Goal: Task Accomplishment & Management: Complete application form

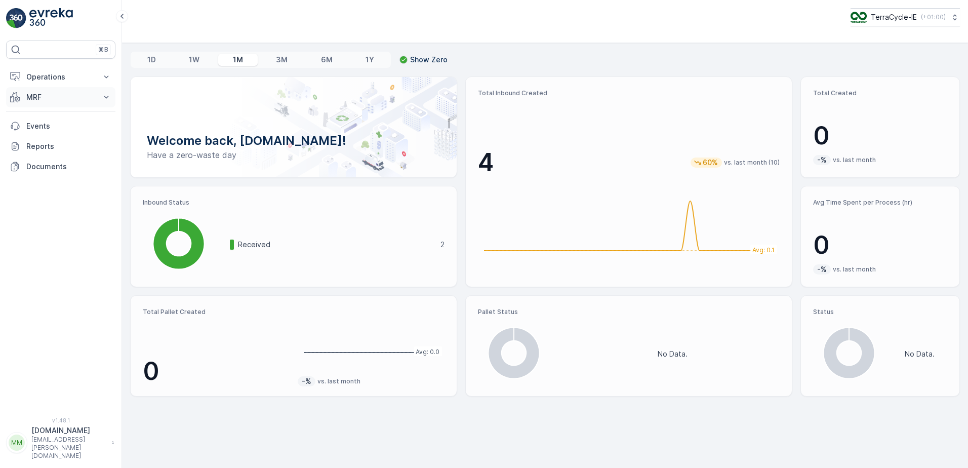
click at [108, 99] on icon at bounding box center [106, 97] width 10 height 10
click at [54, 127] on link "Inbound" at bounding box center [69, 128] width 94 height 14
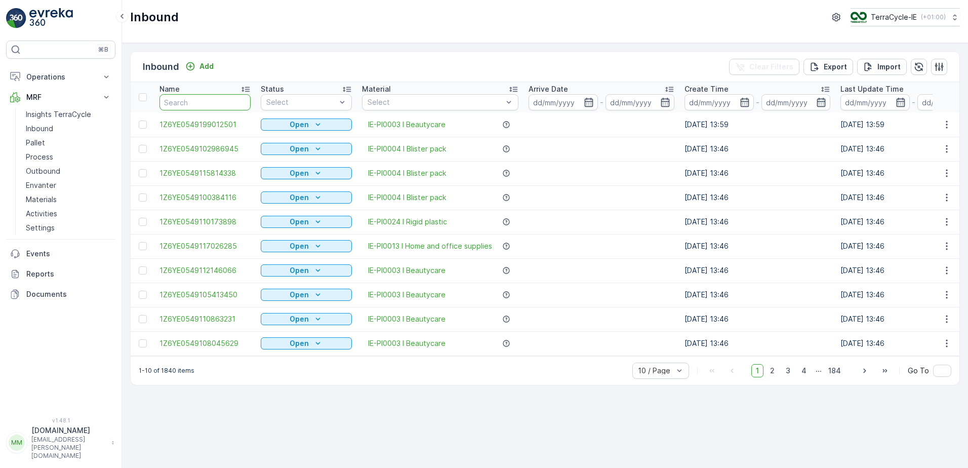
click at [212, 107] on input "text" at bounding box center [204, 102] width 91 height 16
type input "0943"
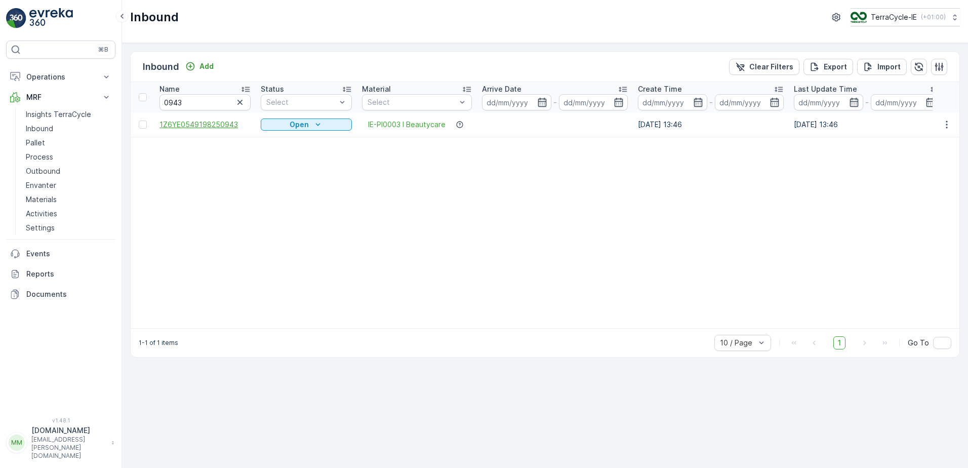
click at [228, 122] on span "1Z6YE0549198250943" at bounding box center [204, 124] width 91 height 10
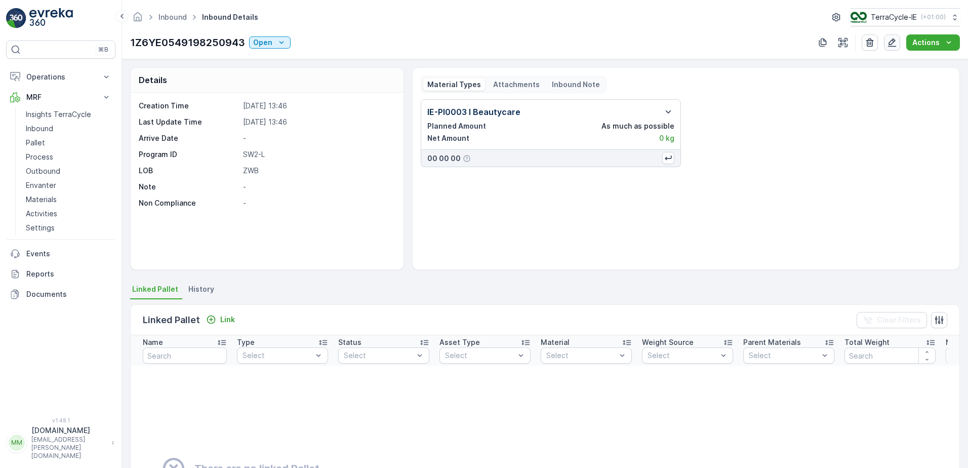
click at [892, 45] on icon "button" at bounding box center [892, 42] width 10 height 10
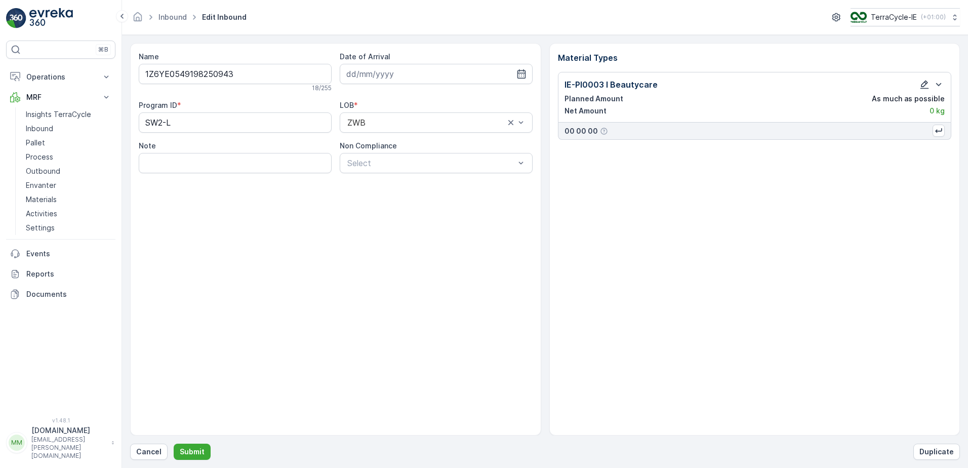
click at [925, 85] on icon "button" at bounding box center [924, 84] width 10 height 10
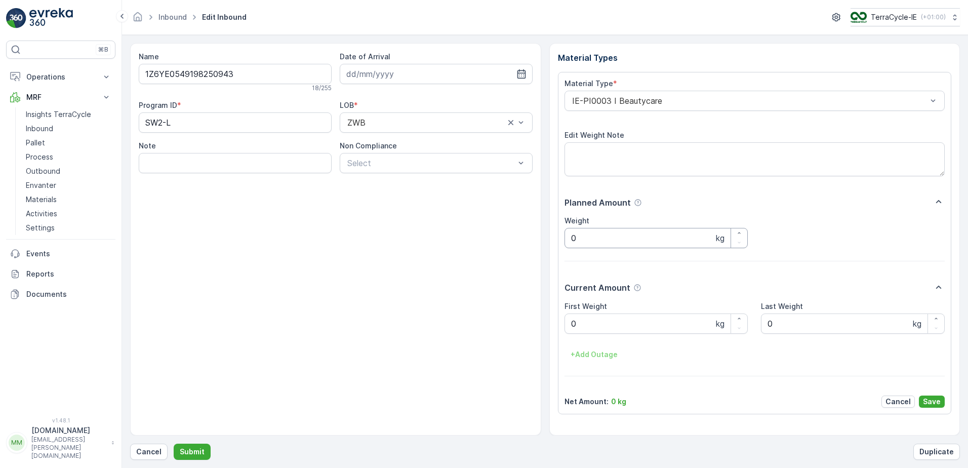
click at [580, 240] on input "0" at bounding box center [656, 238] width 184 height 20
type input "19.4"
click at [581, 324] on Weight "0" at bounding box center [656, 323] width 184 height 20
type Weight "19.4"
click at [929, 401] on p "Save" at bounding box center [932, 401] width 18 height 10
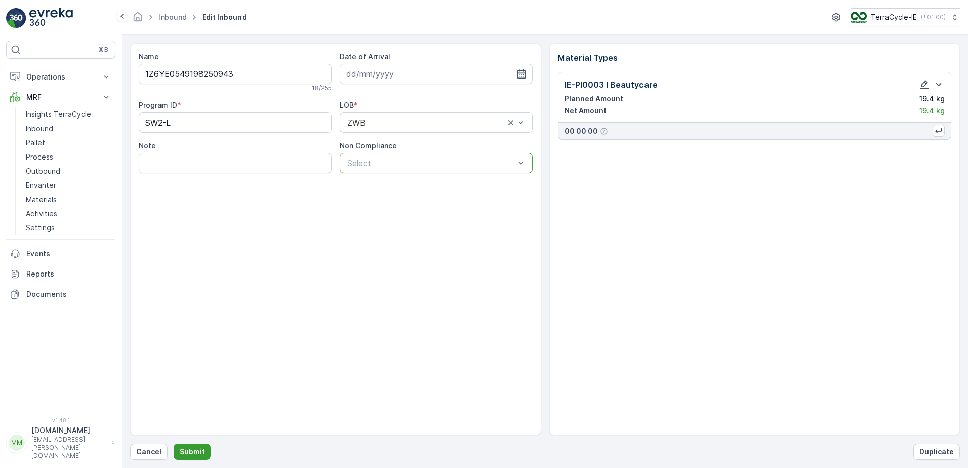
click at [194, 452] on p "Submit" at bounding box center [192, 451] width 25 height 10
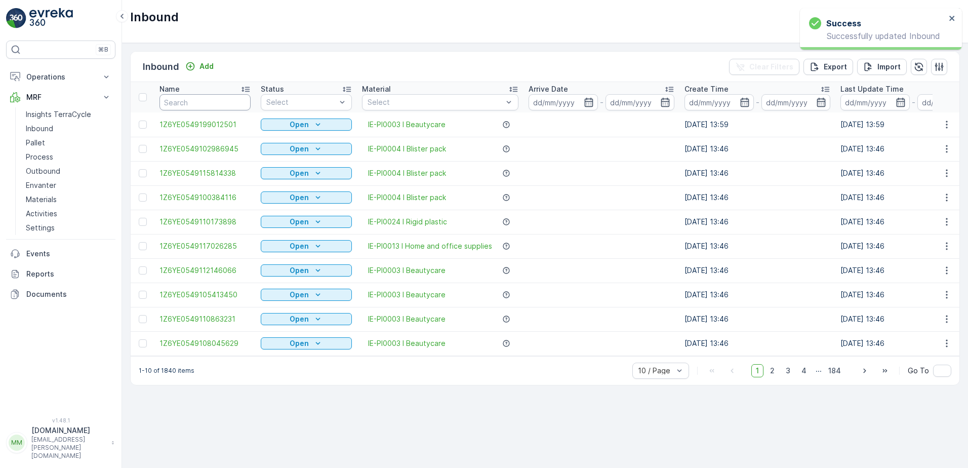
click at [221, 99] on input "text" at bounding box center [204, 102] width 91 height 16
type input "0"
click at [221, 99] on input "0" at bounding box center [204, 102] width 91 height 16
type input "0943"
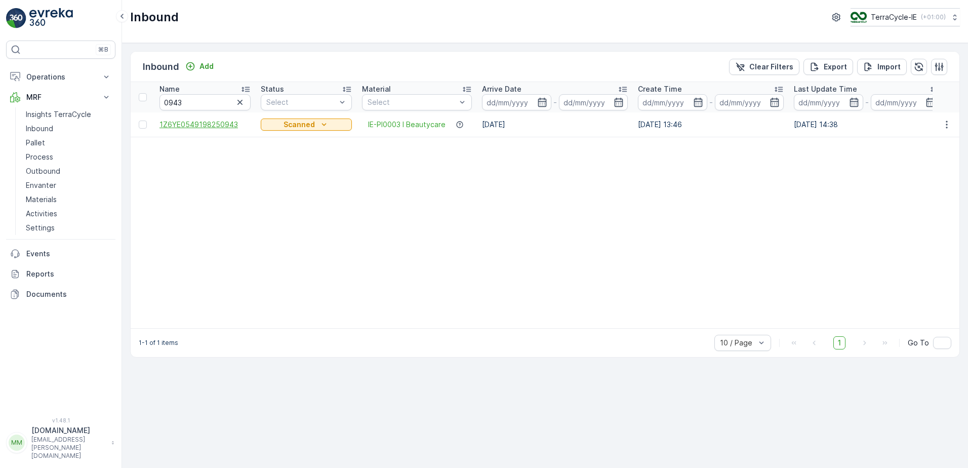
click at [226, 122] on span "1Z6YE0549198250943" at bounding box center [204, 124] width 91 height 10
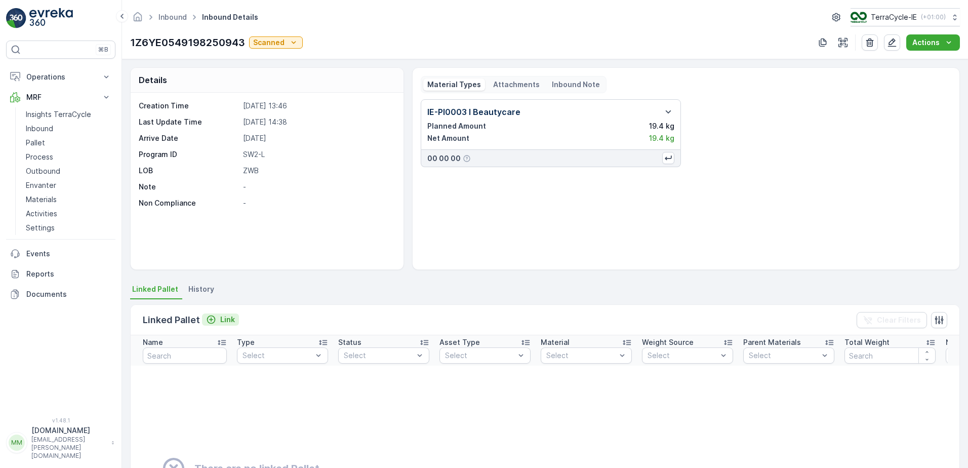
click at [221, 318] on p "Link" at bounding box center [227, 319] width 15 height 10
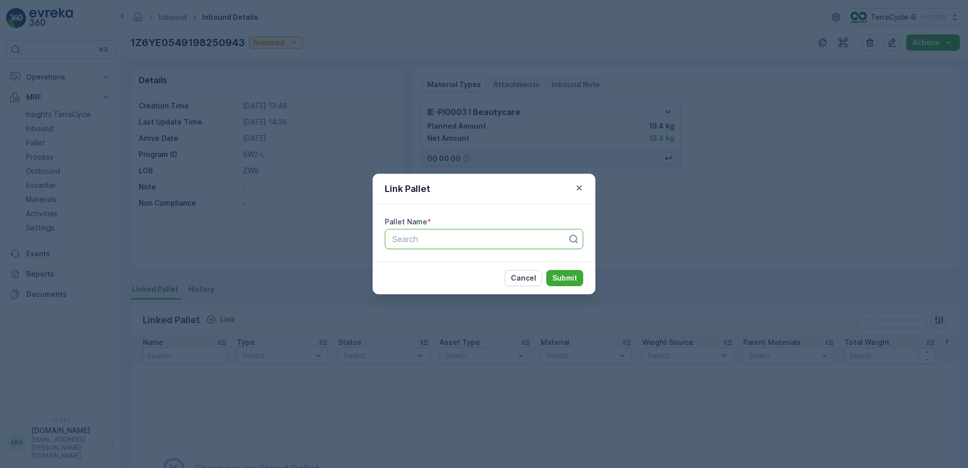
click at [403, 240] on div at bounding box center [479, 238] width 177 height 9
type input "pallet"
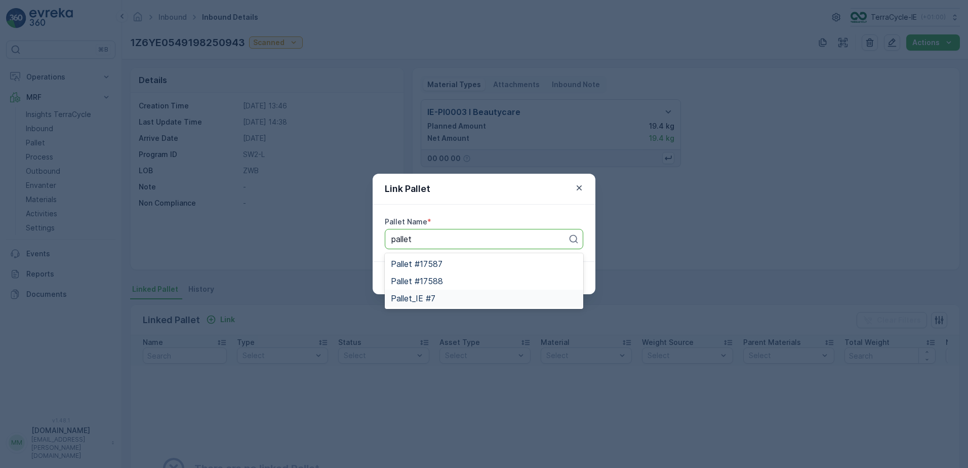
click at [421, 295] on span "Pallet_IE #7" at bounding box center [413, 298] width 45 height 9
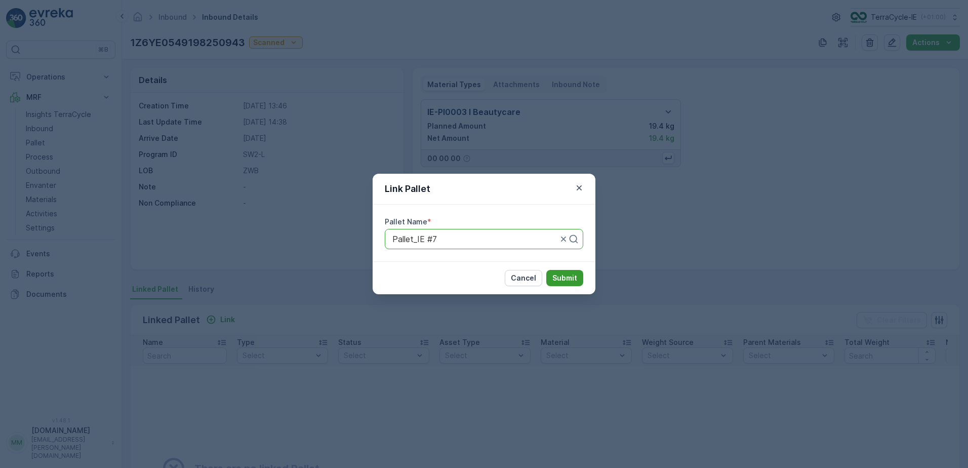
click at [567, 281] on p "Submit" at bounding box center [564, 278] width 25 height 10
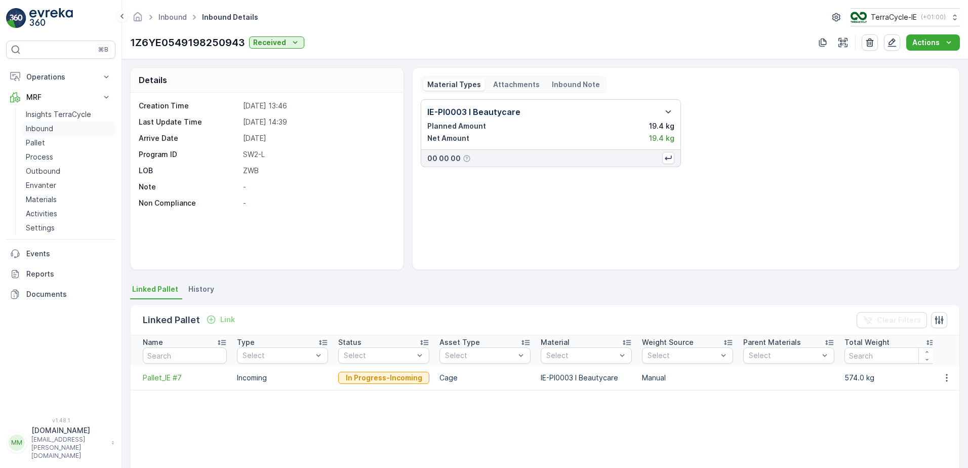
click at [47, 130] on p "Inbound" at bounding box center [39, 129] width 27 height 10
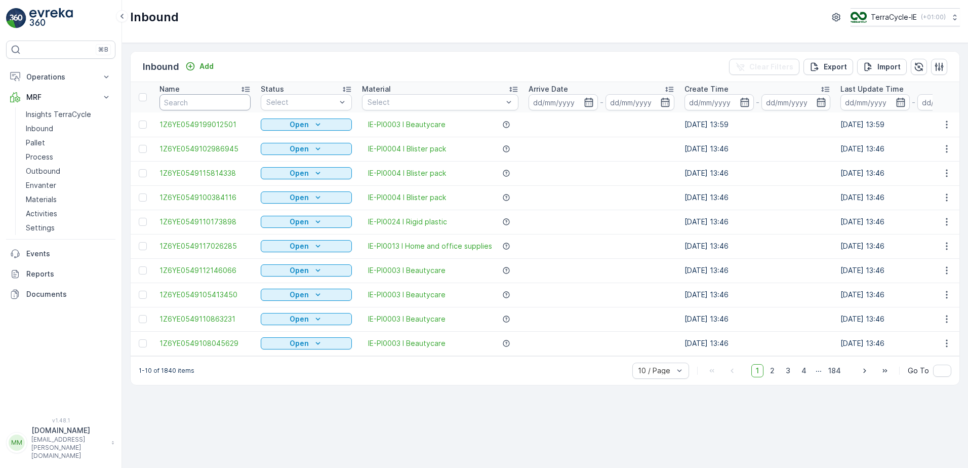
click at [189, 103] on input "text" at bounding box center [204, 102] width 91 height 16
type input "5401"
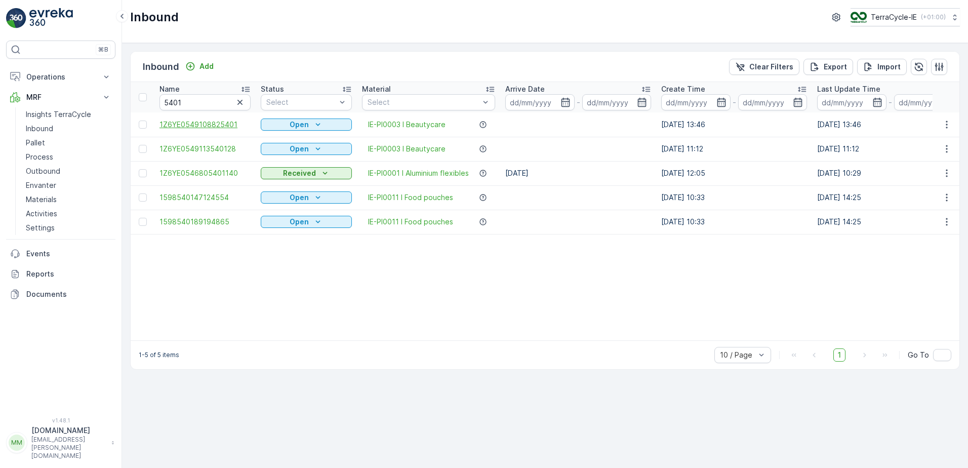
click at [222, 122] on span "1Z6YE0549108825401" at bounding box center [204, 124] width 91 height 10
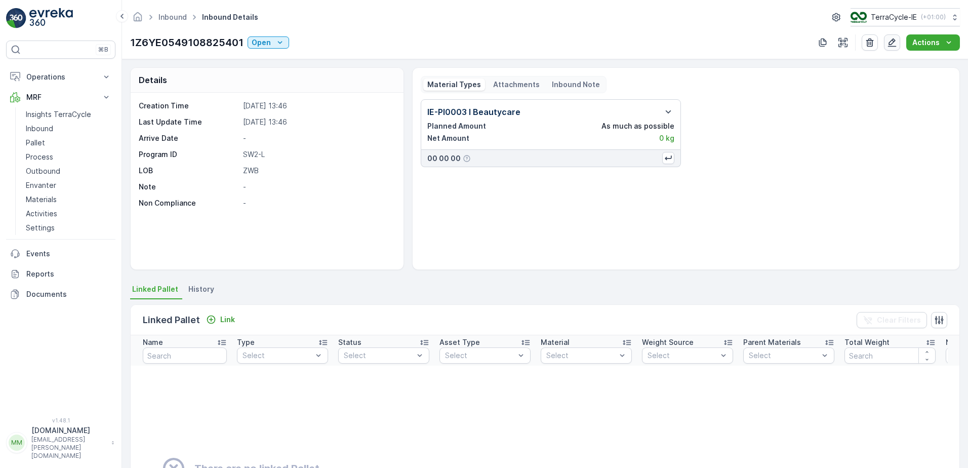
click at [894, 45] on icon "button" at bounding box center [892, 42] width 10 height 10
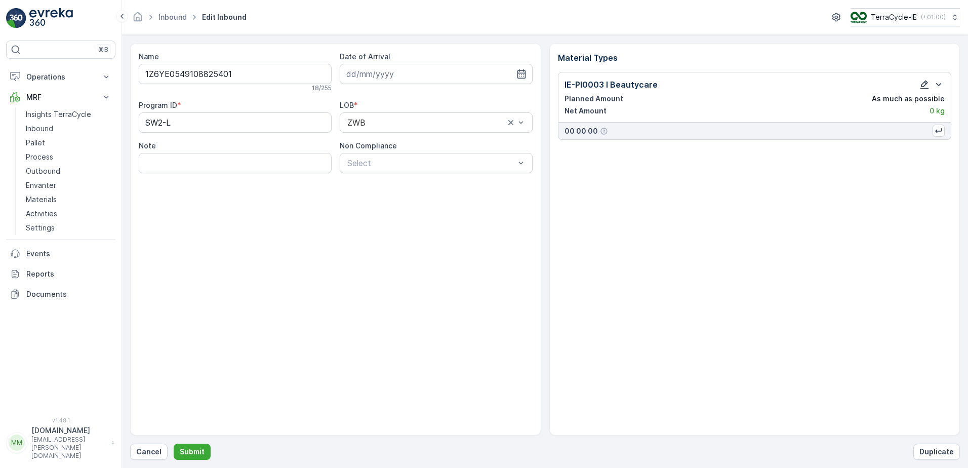
click at [924, 81] on icon "button" at bounding box center [924, 84] width 9 height 9
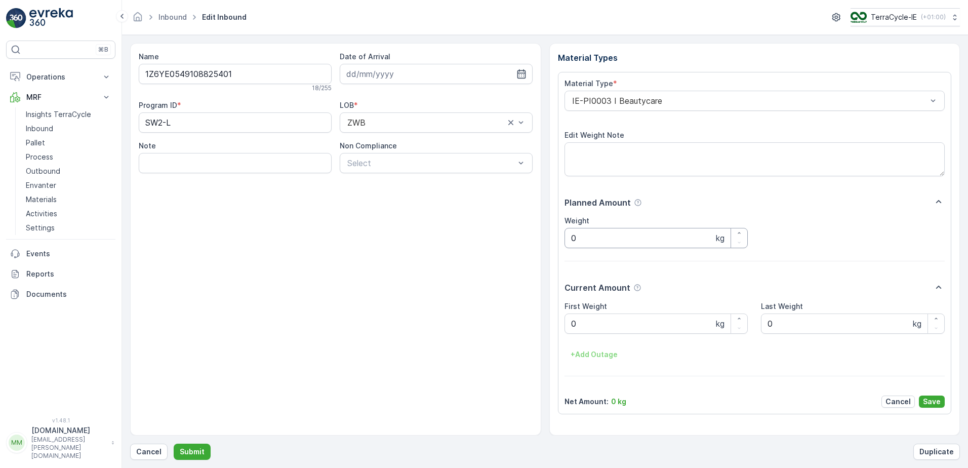
click at [593, 233] on input "0" at bounding box center [656, 238] width 184 height 20
type input "18.00"
click at [587, 321] on Weight "0" at bounding box center [656, 323] width 184 height 20
type Weight "18.00"
click at [932, 398] on p "Save" at bounding box center [932, 401] width 18 height 10
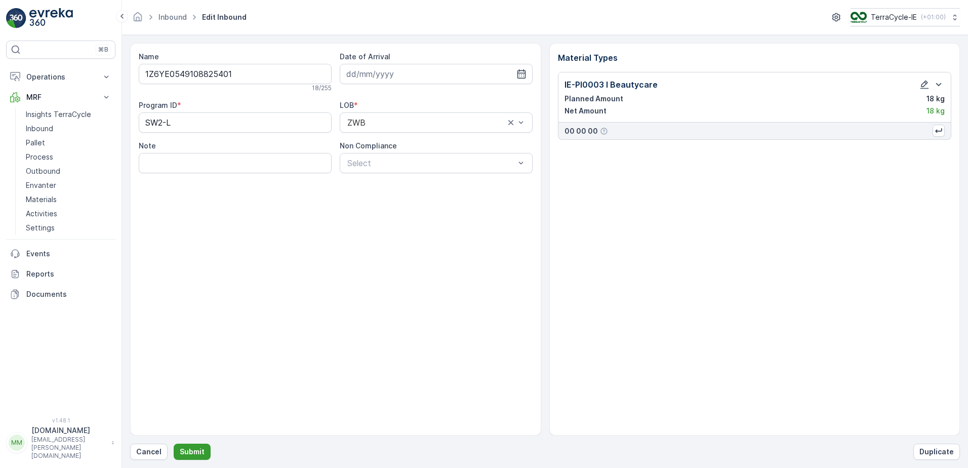
click at [203, 451] on button "Submit" at bounding box center [192, 451] width 37 height 16
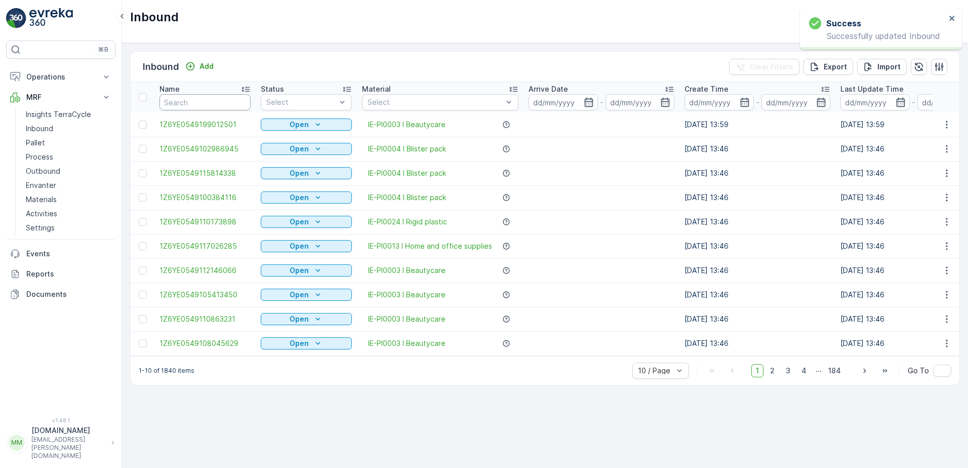
click at [195, 99] on input "text" at bounding box center [204, 102] width 91 height 16
click at [194, 99] on input "text" at bounding box center [204, 102] width 91 height 16
type input "5401"
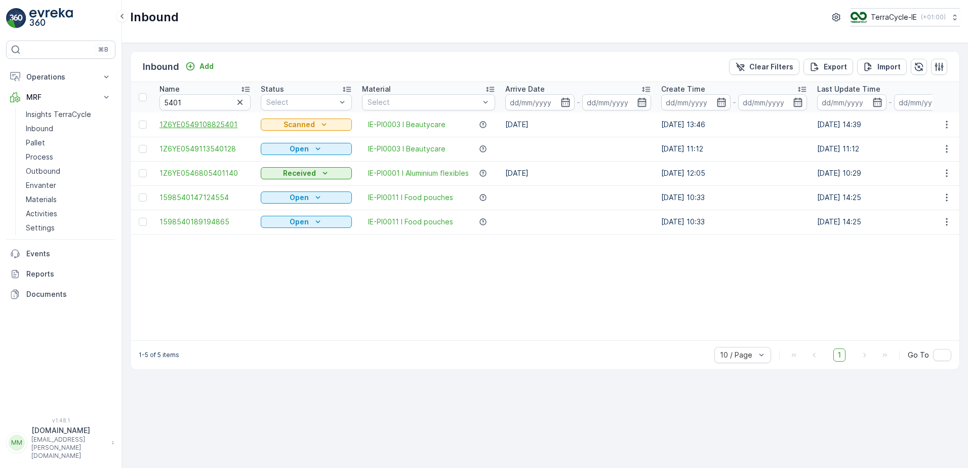
click at [218, 124] on span "1Z6YE0549108825401" at bounding box center [204, 124] width 91 height 10
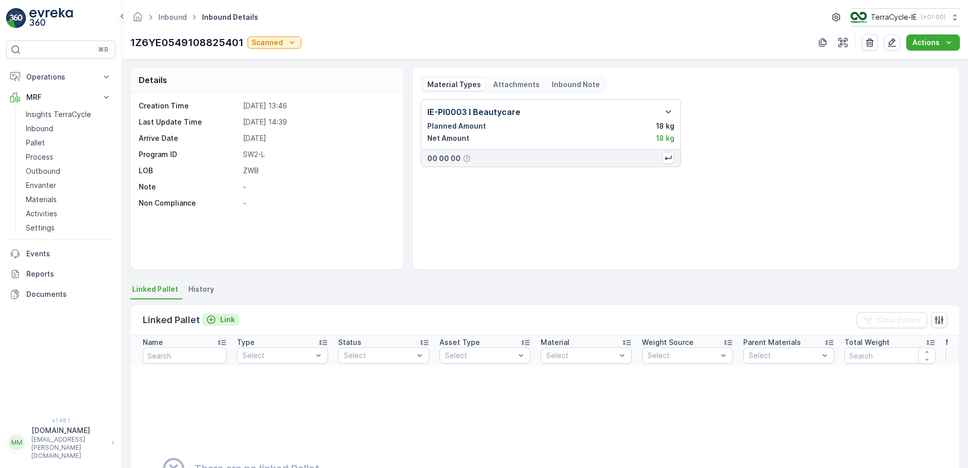
click at [223, 319] on p "Link" at bounding box center [227, 319] width 15 height 10
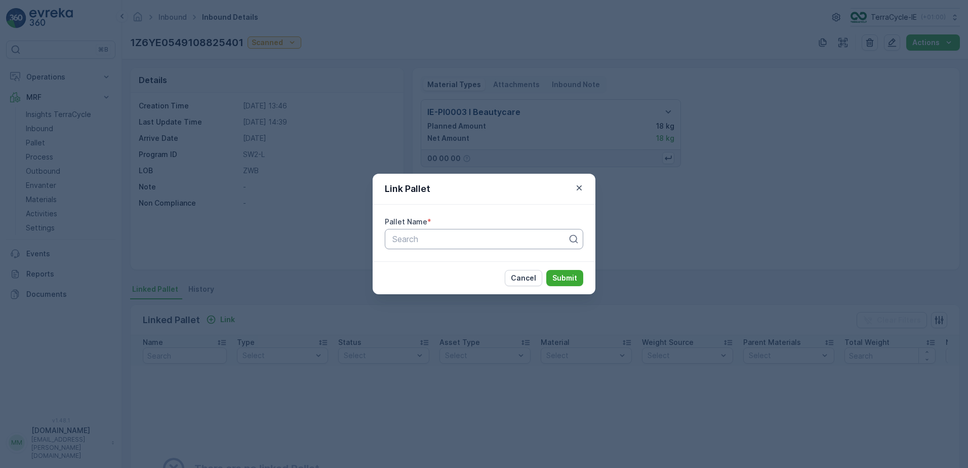
click at [458, 240] on div at bounding box center [479, 238] width 177 height 9
type input "pall"
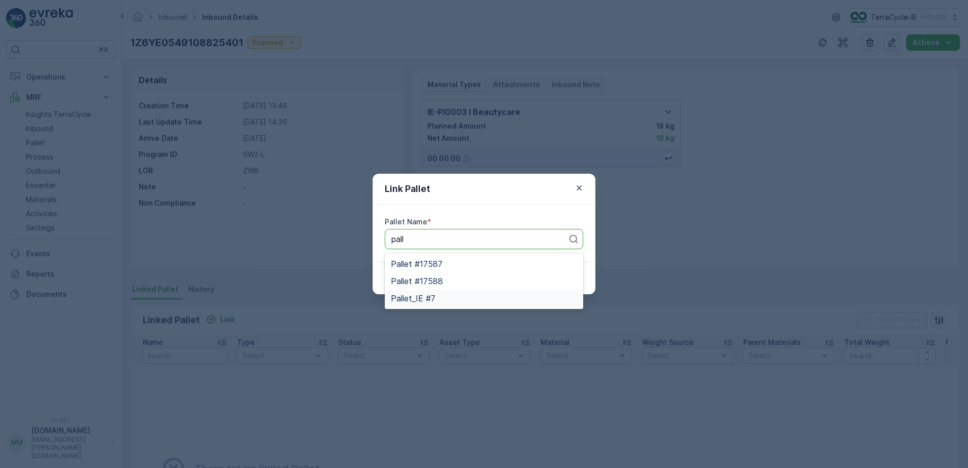
click at [440, 297] on div "Pallet_IE #7" at bounding box center [484, 298] width 186 height 9
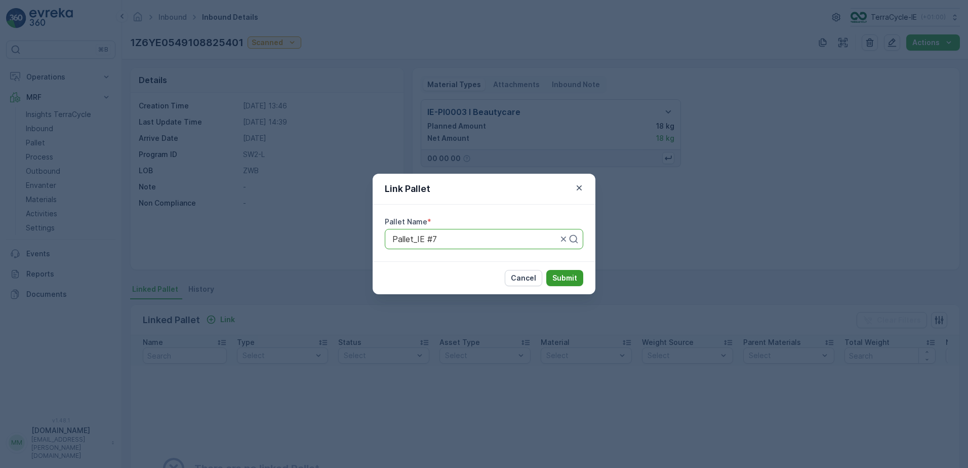
click at [554, 277] on p "Submit" at bounding box center [564, 278] width 25 height 10
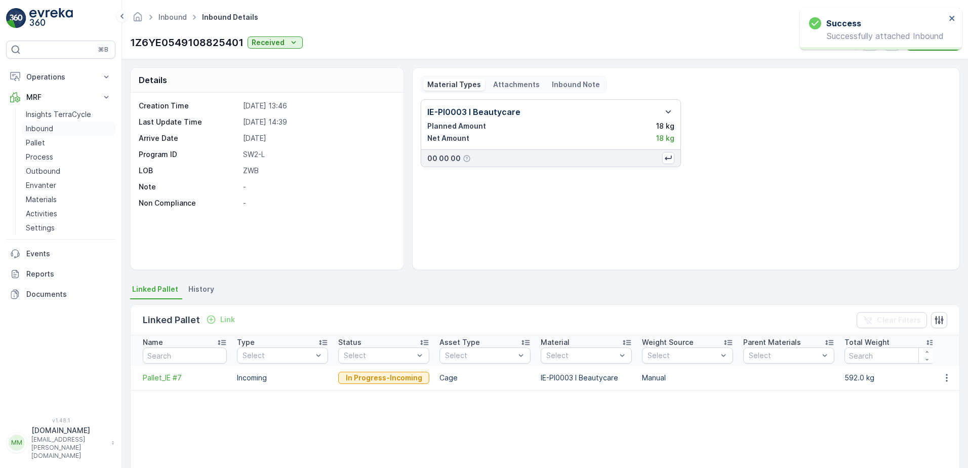
click at [53, 129] on link "Inbound" at bounding box center [69, 128] width 94 height 14
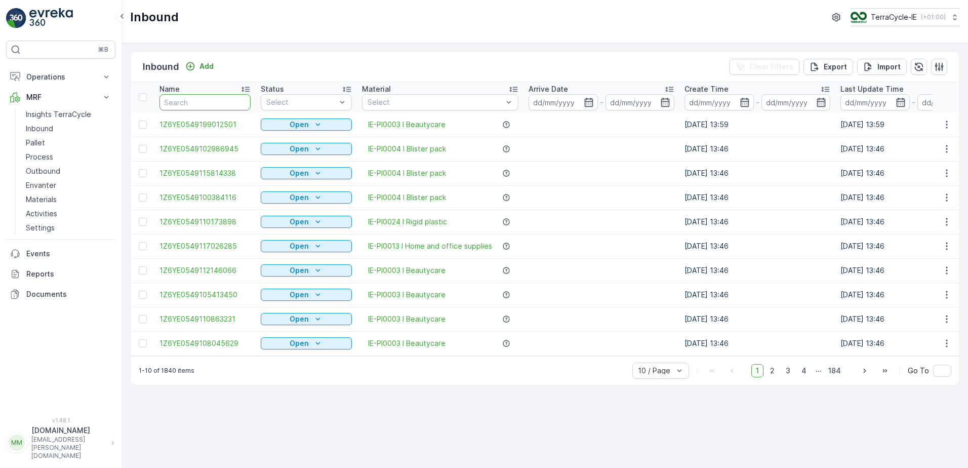
click at [223, 102] on input "text" at bounding box center [204, 102] width 91 height 16
type input "2501"
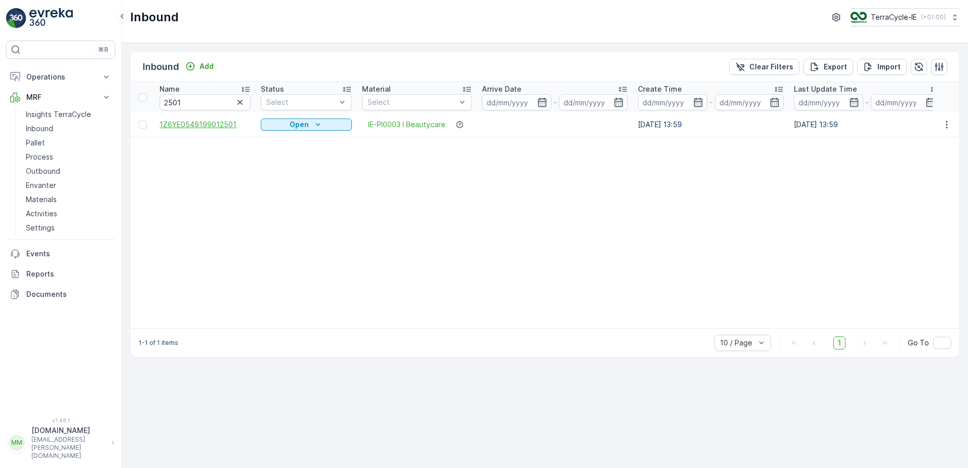
click at [222, 121] on span "1Z6YE0549199012501" at bounding box center [204, 124] width 91 height 10
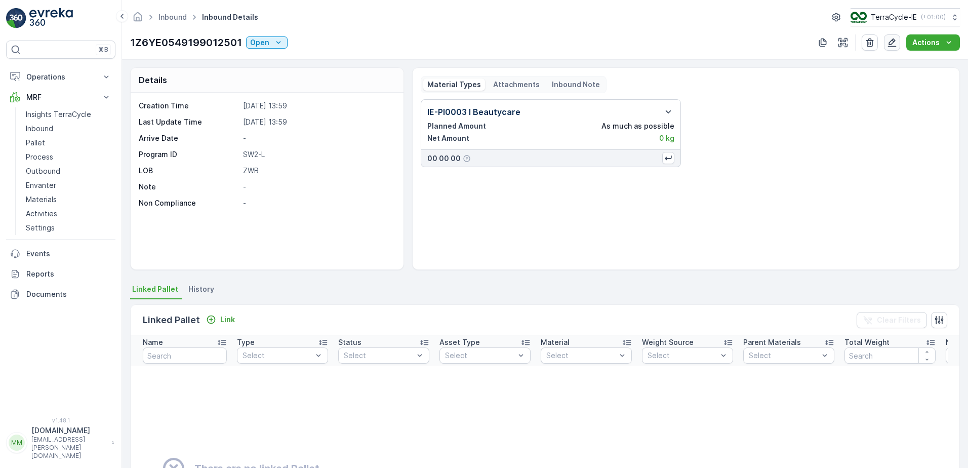
click at [890, 43] on icon "button" at bounding box center [892, 42] width 9 height 9
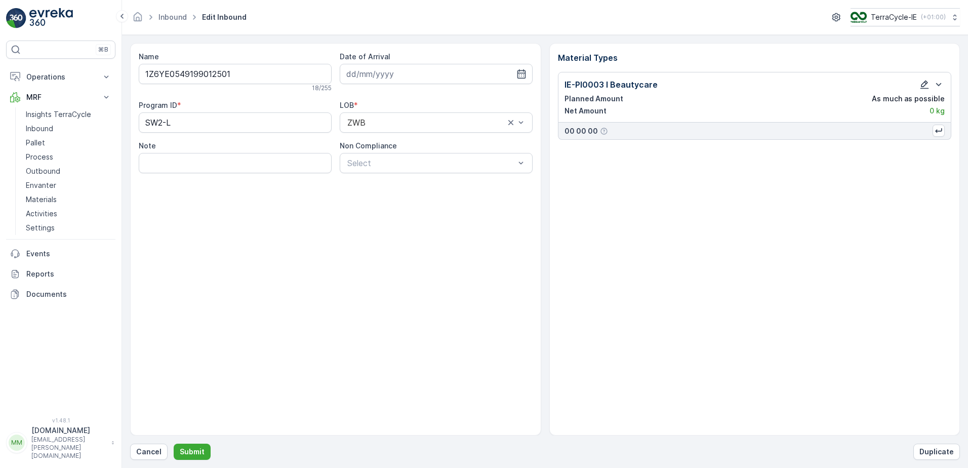
click at [920, 85] on icon "button" at bounding box center [924, 84] width 10 height 10
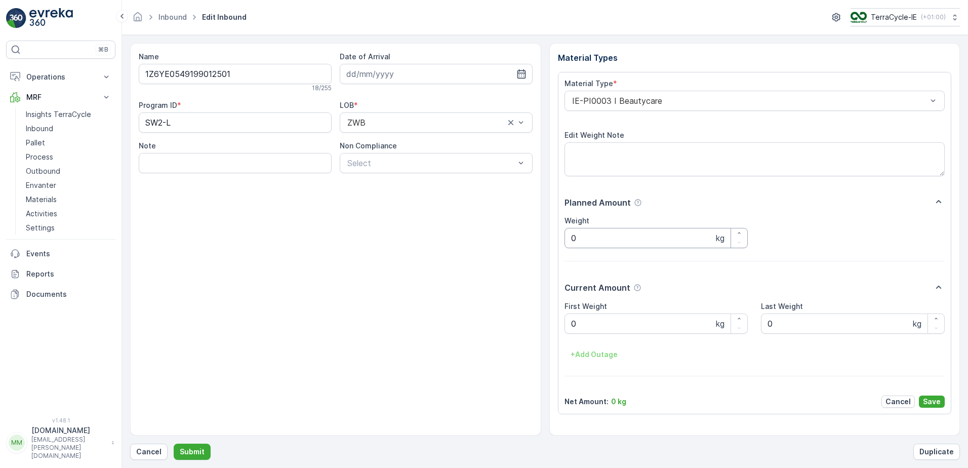
click at [585, 239] on input "0" at bounding box center [656, 238] width 184 height 20
type input "23.5"
click at [581, 326] on Weight "0" at bounding box center [656, 323] width 184 height 20
type Weight "23.5"
click at [931, 398] on p "Save" at bounding box center [932, 401] width 18 height 10
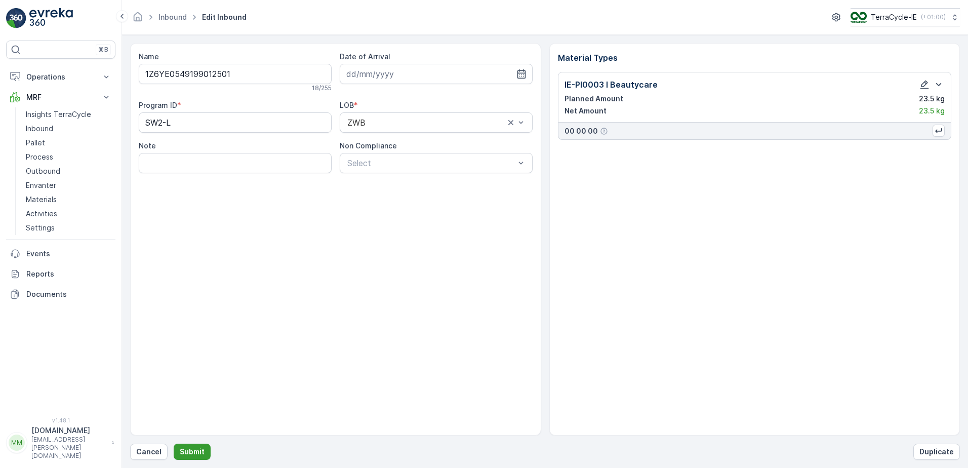
click at [201, 449] on p "Submit" at bounding box center [192, 451] width 25 height 10
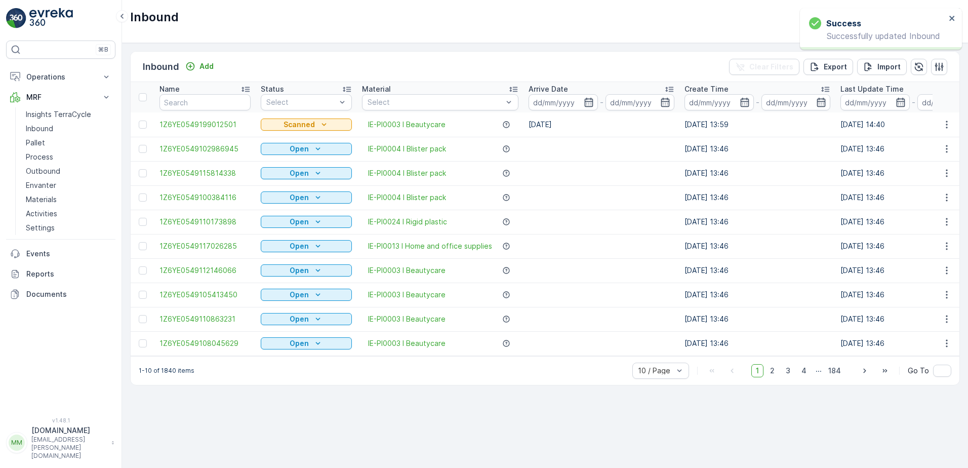
click at [212, 105] on input "text" at bounding box center [204, 102] width 91 height 16
type input "2501"
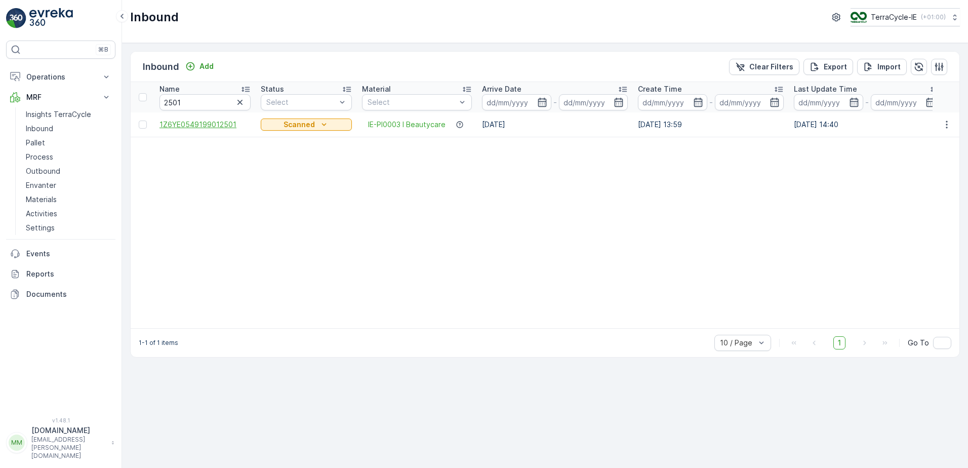
click at [216, 121] on span "1Z6YE0549199012501" at bounding box center [204, 124] width 91 height 10
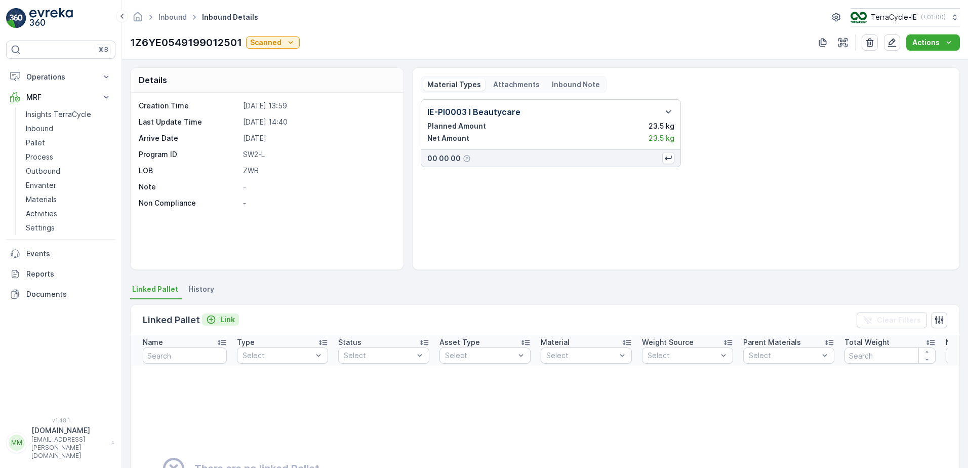
click at [218, 319] on div "Link" at bounding box center [220, 319] width 29 height 10
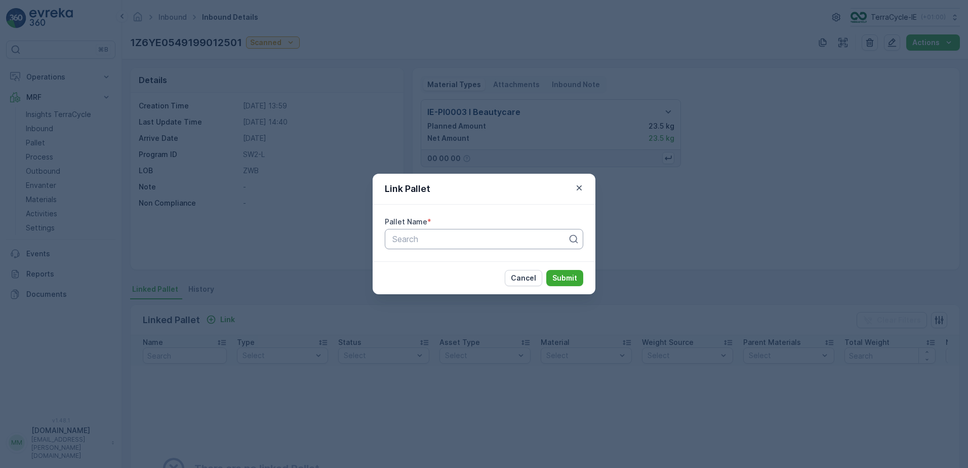
click at [438, 243] on div at bounding box center [479, 238] width 177 height 9
type input "pall"
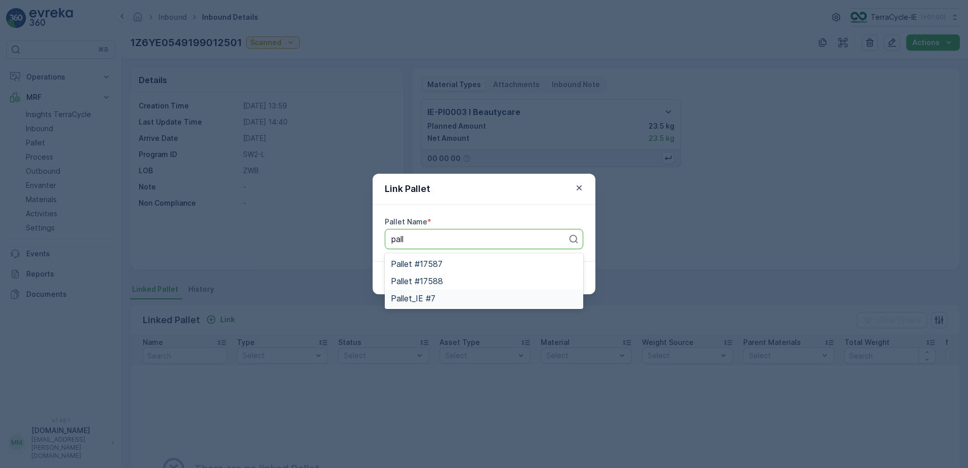
click at [428, 296] on span "Pallet_IE #7" at bounding box center [413, 298] width 45 height 9
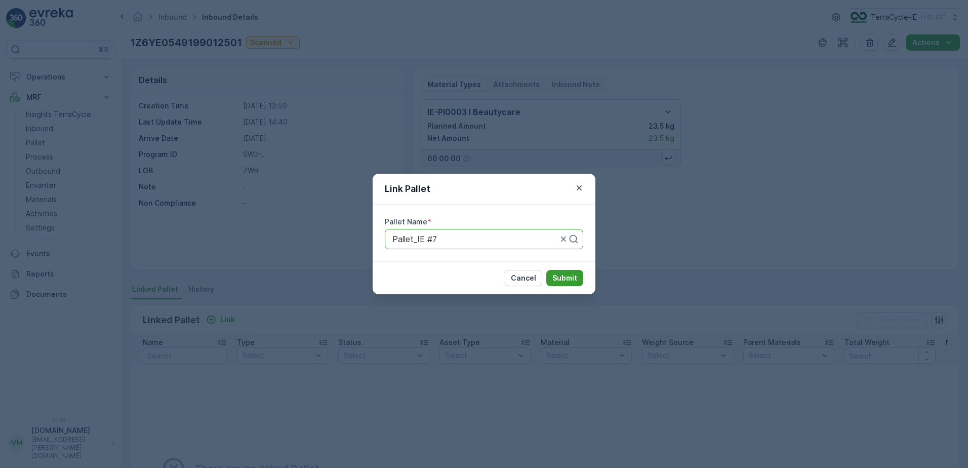
click at [569, 272] on button "Submit" at bounding box center [564, 278] width 37 height 16
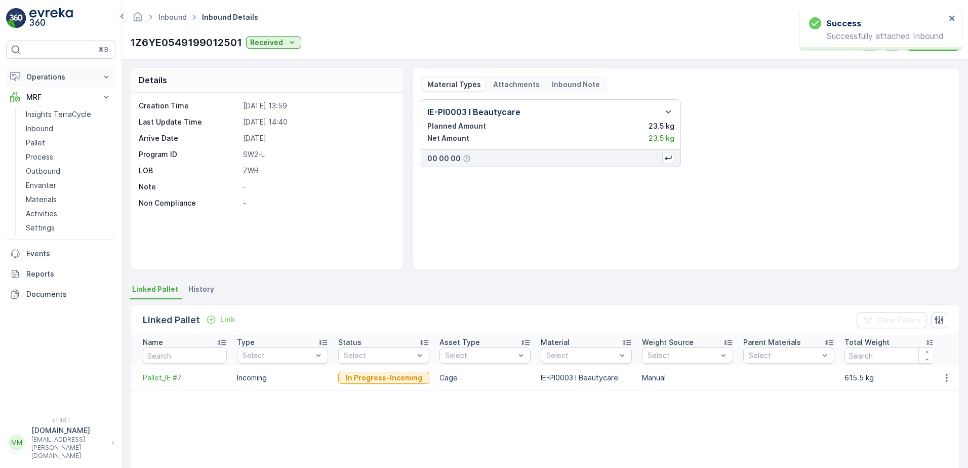
drag, startPoint x: 62, startPoint y: 127, endPoint x: 38, endPoint y: 79, distance: 53.2
click at [61, 127] on link "Inbound" at bounding box center [69, 128] width 94 height 14
